Goal: Task Accomplishment & Management: Manage account settings

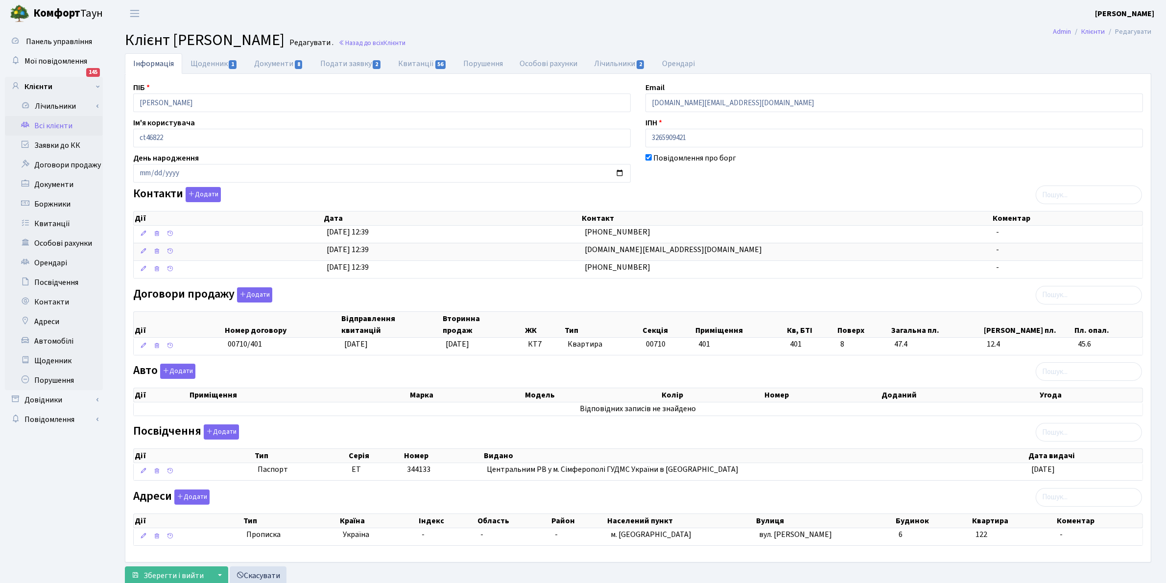
scroll to position [36, 0]
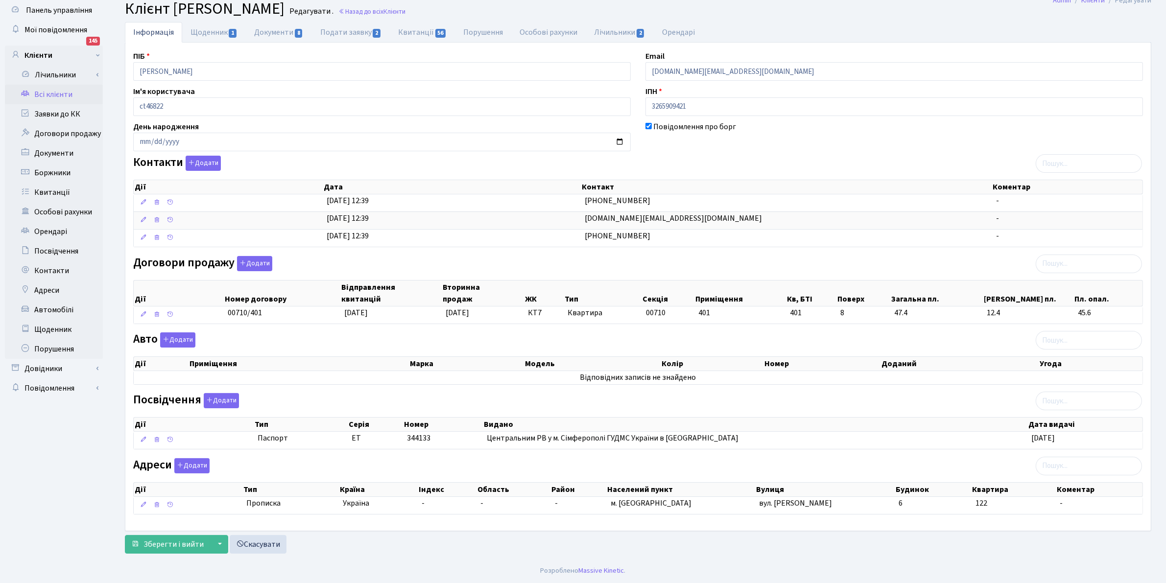
click at [51, 88] on link "Всі клієнти" at bounding box center [54, 95] width 98 height 20
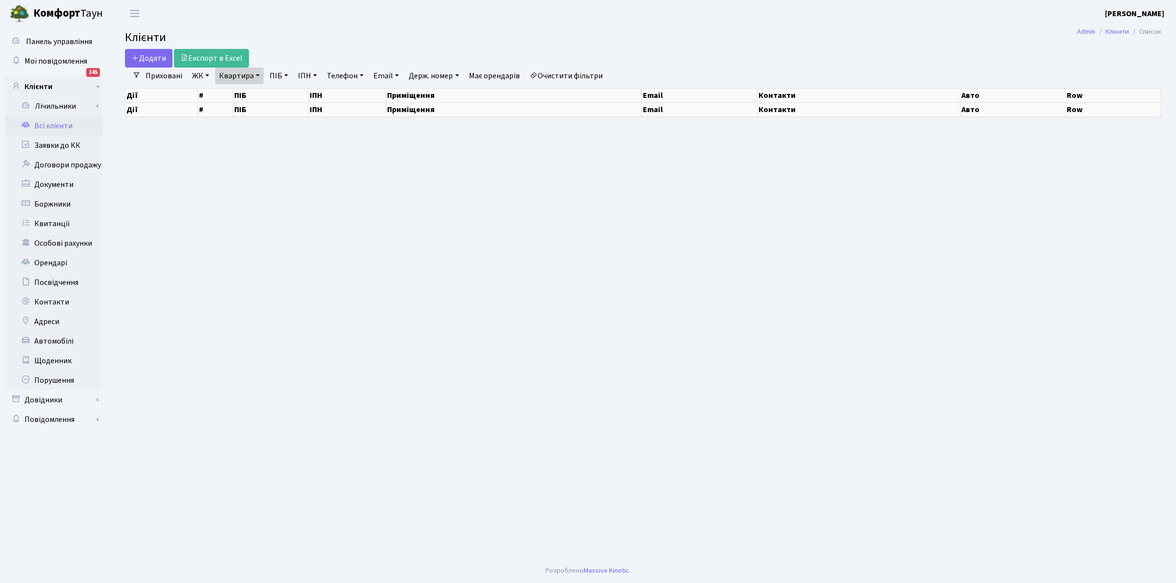
select select "25"
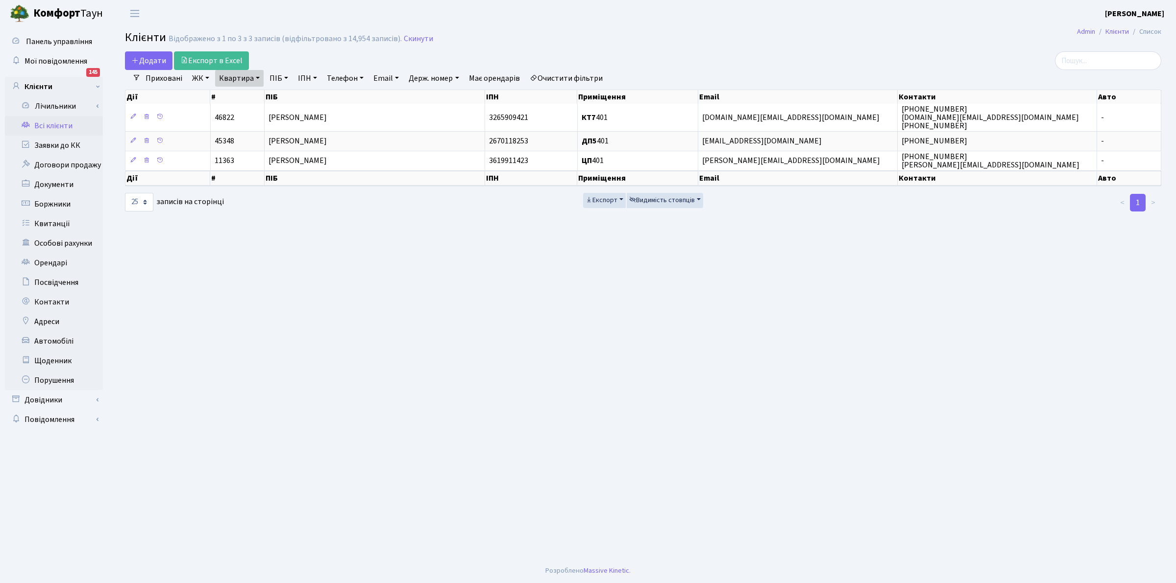
click at [49, 126] on link "Всі клієнти" at bounding box center [54, 126] width 98 height 20
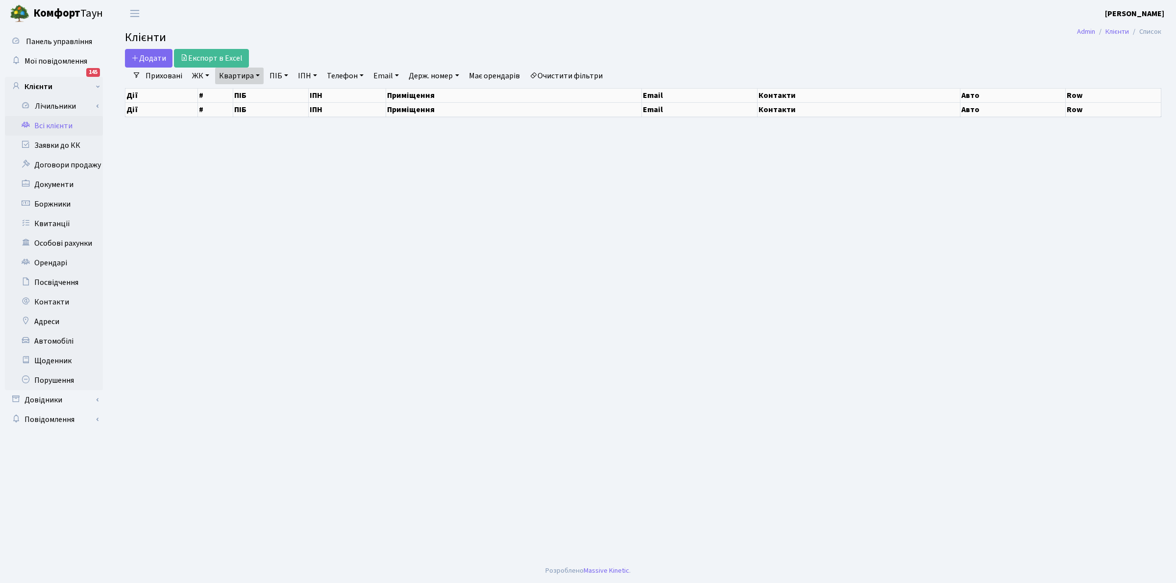
click at [567, 76] on link "Очистити фільтри" at bounding box center [566, 76] width 81 height 17
select select "25"
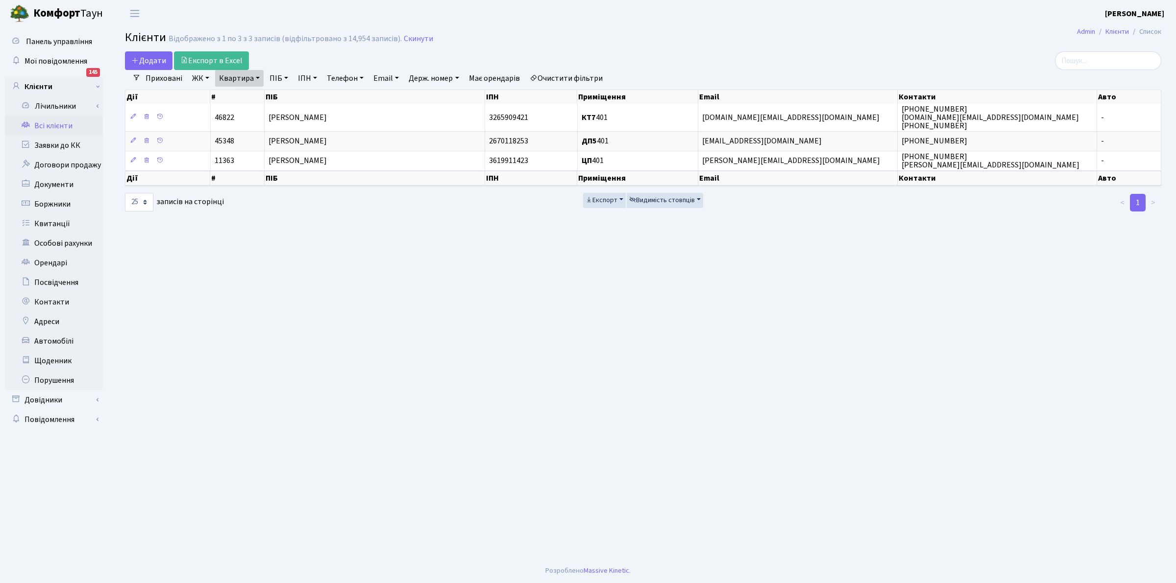
click at [230, 76] on link "Квартира" at bounding box center [239, 78] width 48 height 17
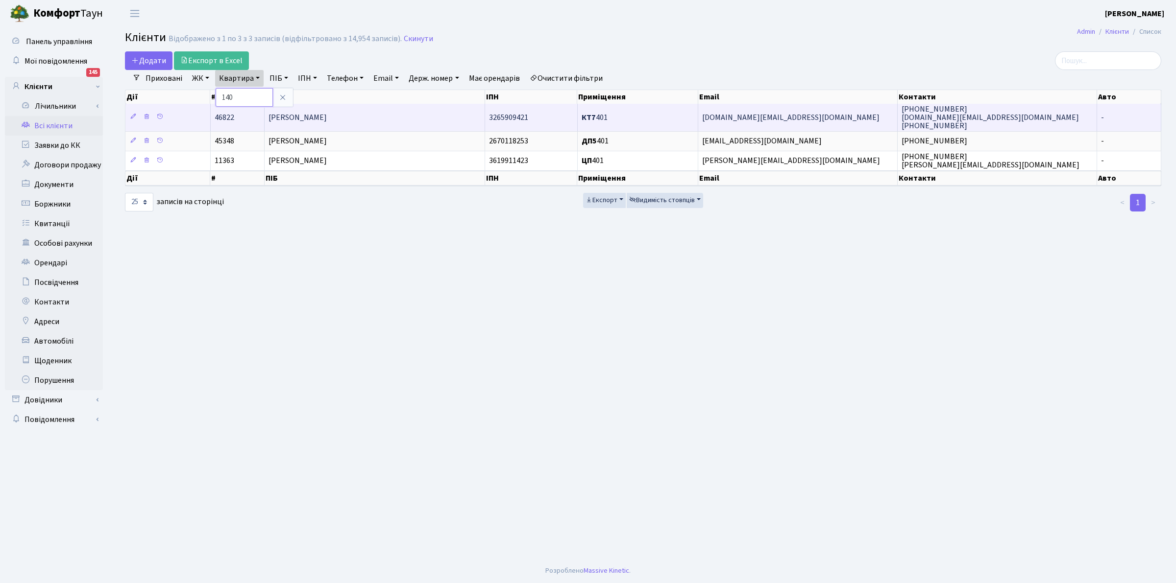
type input "140"
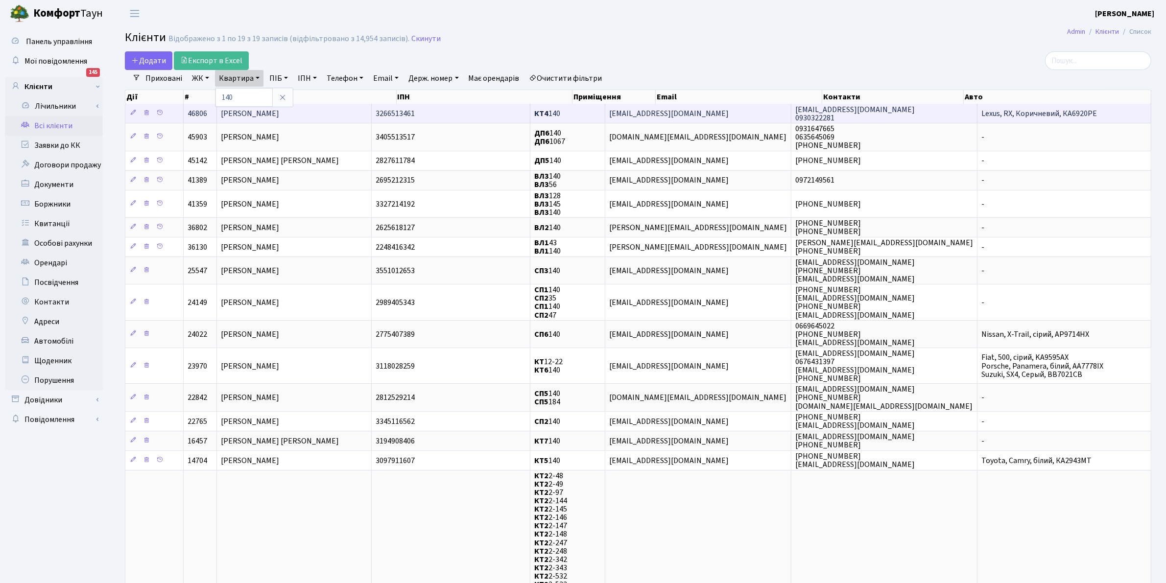
click at [265, 111] on span "Захарченко Маргарита Юріївна" at bounding box center [250, 113] width 58 height 11
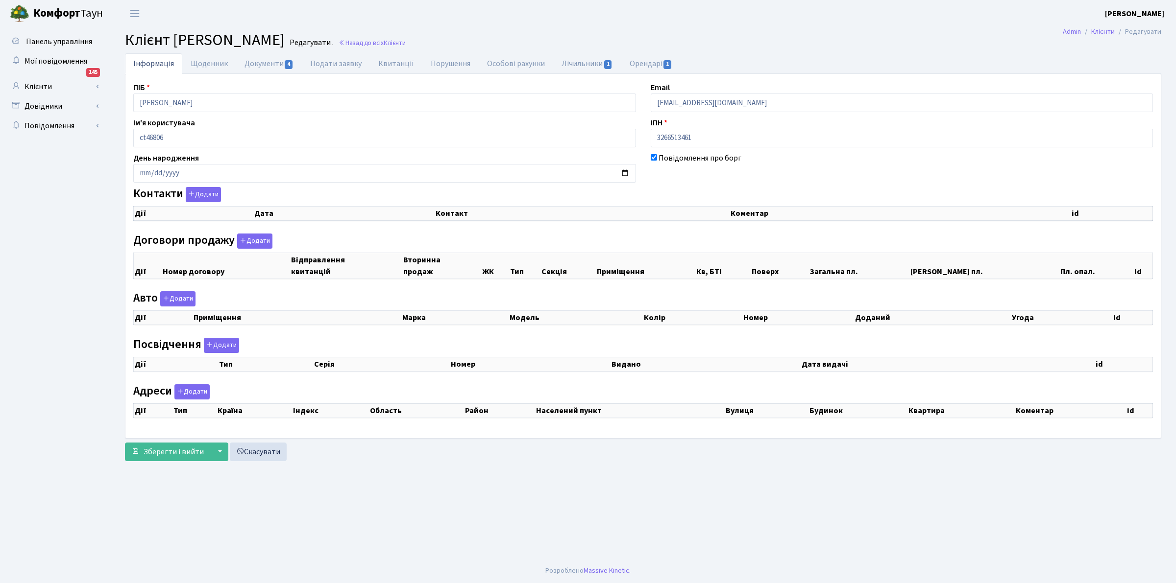
drag, startPoint x: 0, startPoint y: 0, endPoint x: 193, endPoint y: 83, distance: 209.8
click at [52, 85] on div "Панель управління Мої повідомлення 145 Клієнти Лічильники" at bounding box center [588, 293] width 1176 height 532
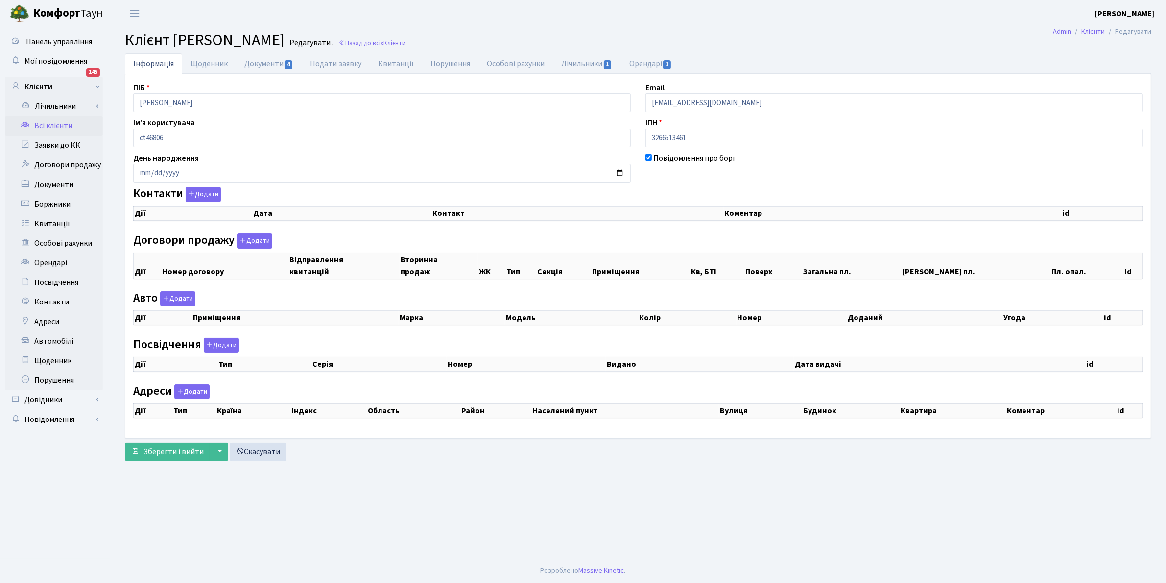
checkbox input "true"
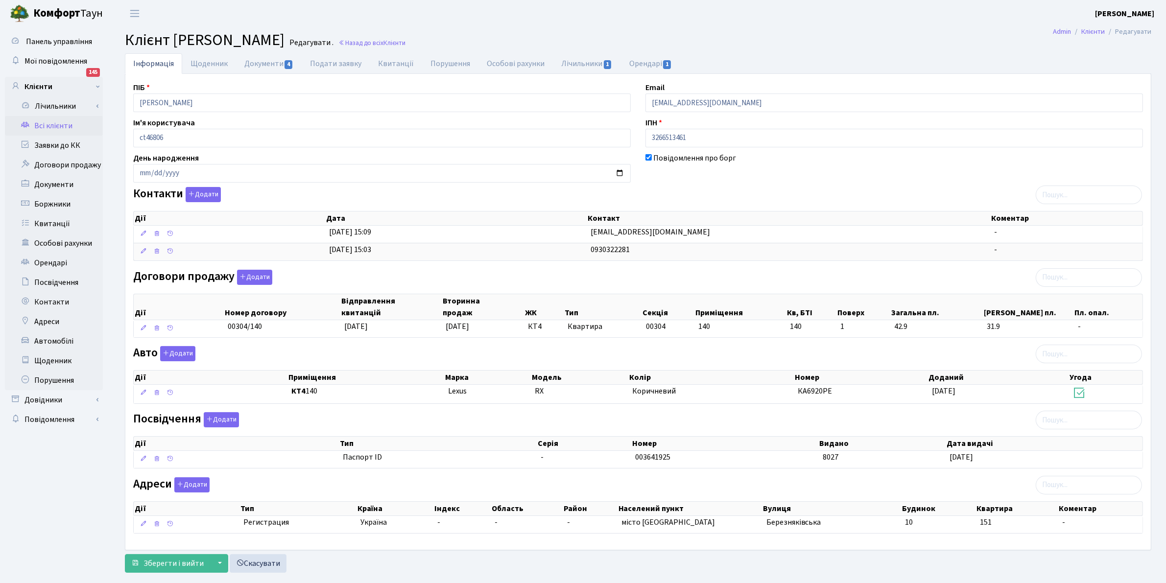
click at [302, 109] on input "Захарченко Маргарита Юріївна" at bounding box center [382, 103] width 498 height 19
drag, startPoint x: 290, startPoint y: 103, endPoint x: 97, endPoint y: 117, distance: 193.0
click at [97, 117] on div "Панель управління Мої повідомлення 145 Клієнти Лічильники" at bounding box center [583, 302] width 1166 height 551
drag, startPoint x: 251, startPoint y: 104, endPoint x: 246, endPoint y: 102, distance: 5.0
click at [249, 103] on input "Захарченко Маргарита Юріївна" at bounding box center [382, 103] width 498 height 19
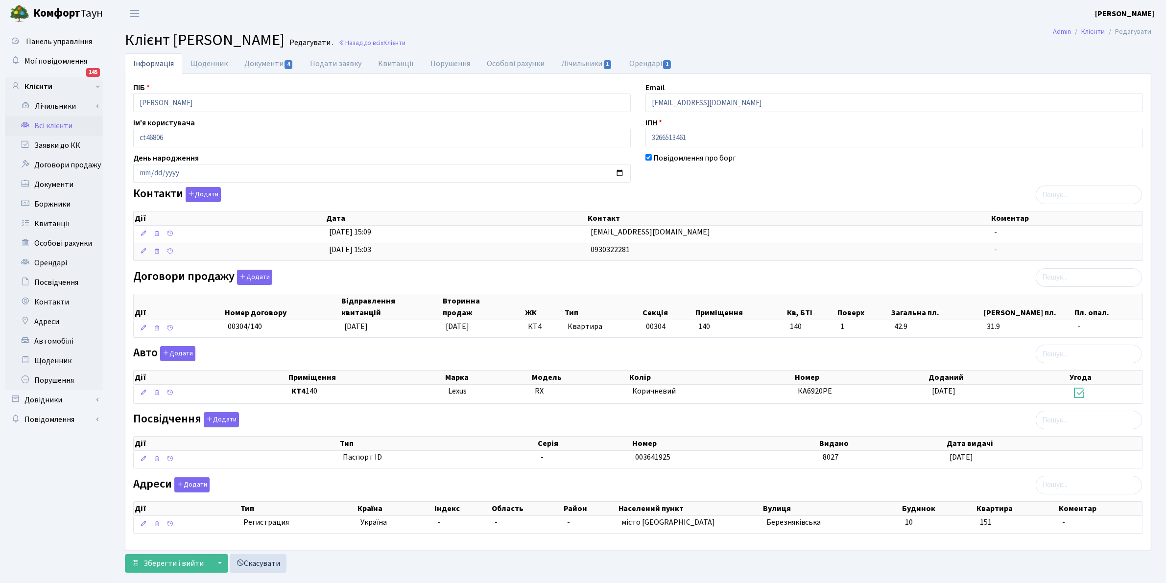
drag, startPoint x: 181, startPoint y: 114, endPoint x: 185, endPoint y: 98, distance: 16.0
click at [181, 111] on div "ПІБ Захарченко Маргарита Юріївна Email marharyta0706@gmail.com Ім'я користувача…" at bounding box center [638, 312] width 1025 height 460
drag, startPoint x: 266, startPoint y: 102, endPoint x: 67, endPoint y: 87, distance: 199.9
click at [67, 87] on div "Панель управління Мої повідомлення 145 Клієнти Лічильники" at bounding box center [583, 302] width 1166 height 551
